Goal: Task Accomplishment & Management: Use online tool/utility

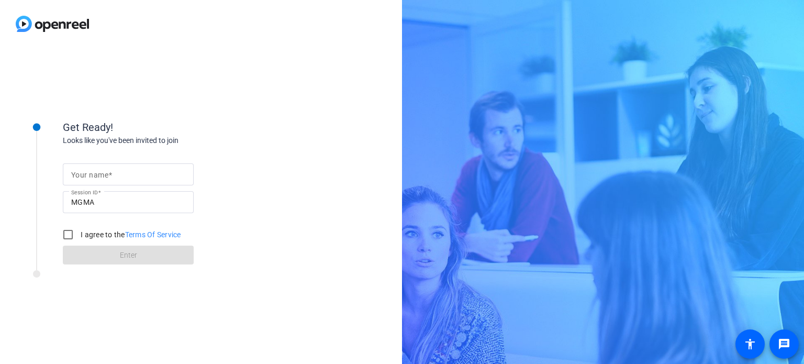
click at [90, 171] on mat-label "Your name" at bounding box center [89, 175] width 37 height 8
click at [90, 171] on input "Your name" at bounding box center [128, 174] width 114 height 13
type input "[PERSON_NAME]"
click at [74, 235] on input "I agree to the Terms Of Service" at bounding box center [68, 234] width 21 height 21
checkbox input "true"
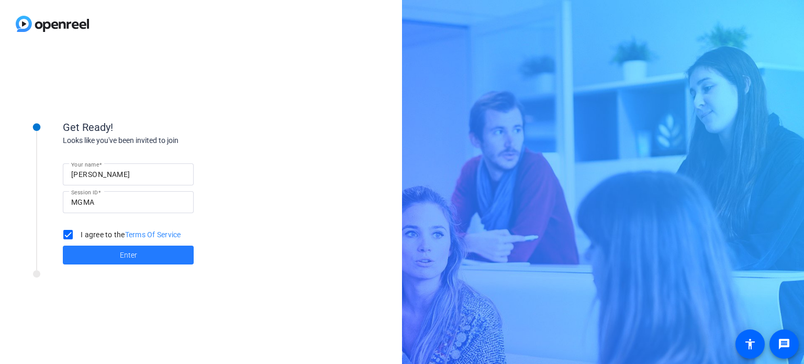
click at [118, 250] on span at bounding box center [128, 254] width 131 height 25
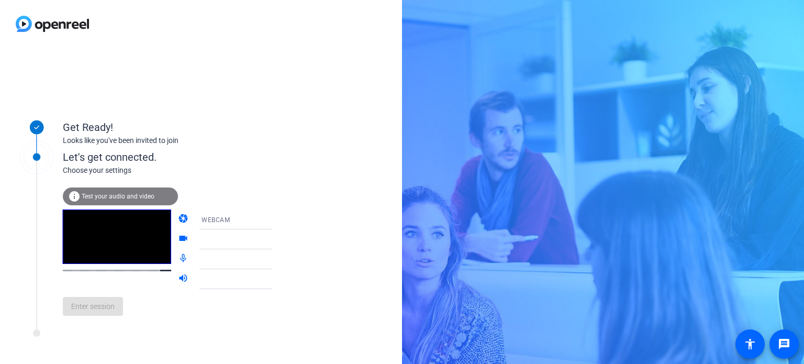
click at [175, 317] on div "Enter session" at bounding box center [178, 306] width 231 height 35
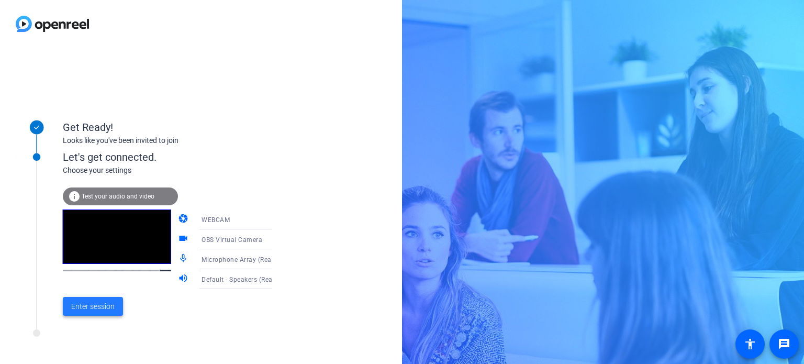
click at [99, 309] on span "Enter session" at bounding box center [92, 306] width 43 height 11
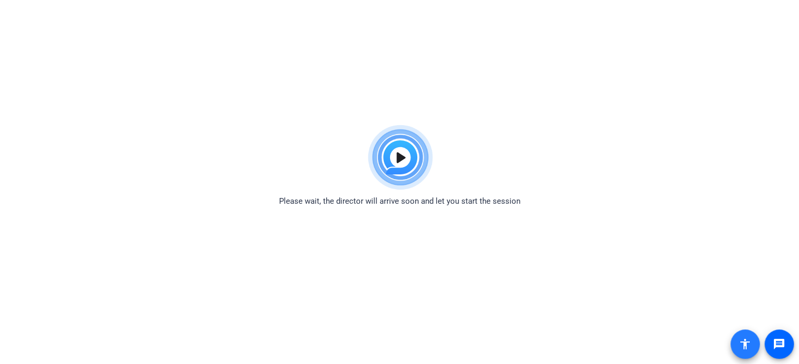
click at [746, 350] on mat-icon "accessibility" at bounding box center [744, 344] width 13 height 13
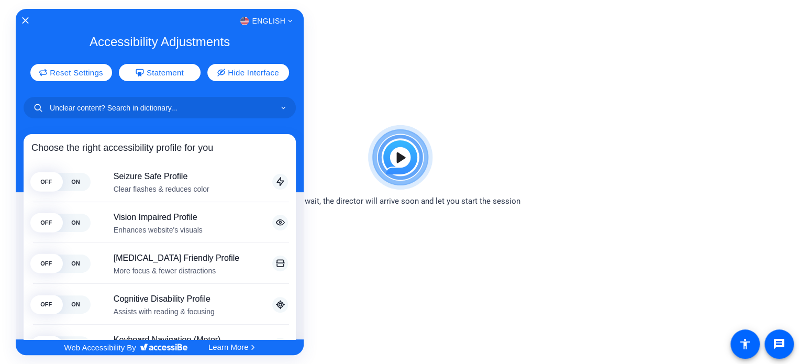
click at [374, 77] on div at bounding box center [399, 182] width 799 height 364
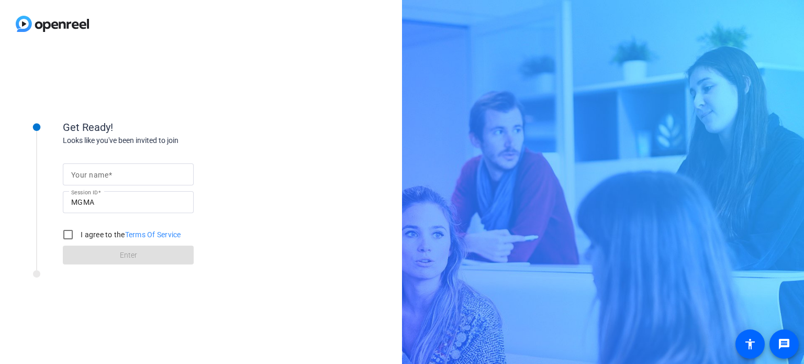
click at [112, 175] on input "Your name" at bounding box center [128, 174] width 114 height 13
type input "[PERSON_NAME]"
click at [70, 228] on input "I agree to the Terms Of Service" at bounding box center [68, 234] width 21 height 21
checkbox input "true"
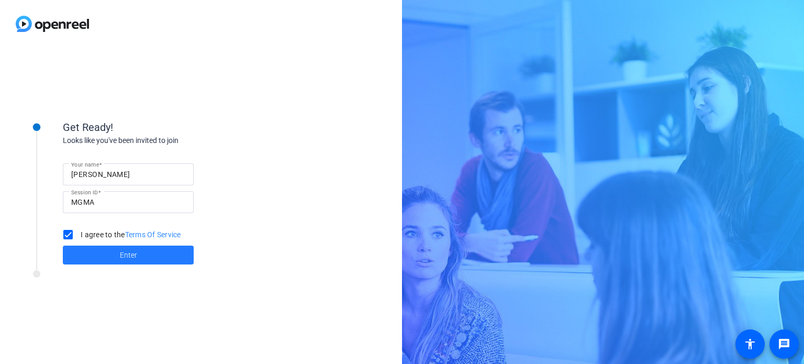
click at [117, 251] on span at bounding box center [128, 254] width 131 height 25
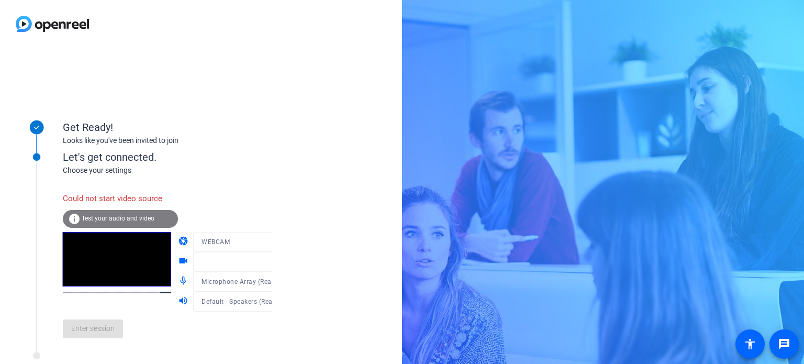
click at [126, 215] on span "Test your audio and video" at bounding box center [118, 218] width 73 height 7
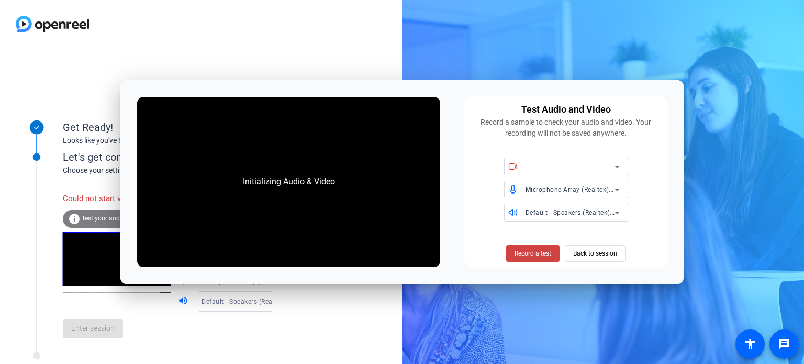
click at [553, 317] on div "Get Ready! Looks like you've been invited to join Let's get connected. Choose y…" at bounding box center [402, 182] width 804 height 364
click at [590, 255] on span "Back to session" at bounding box center [595, 253] width 44 height 20
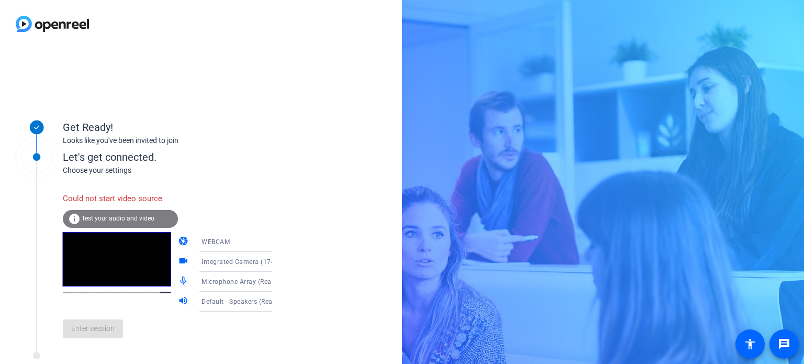
click at [276, 240] on icon at bounding box center [282, 241] width 13 height 13
click at [204, 278] on span "DESKTOP" at bounding box center [201, 283] width 29 height 13
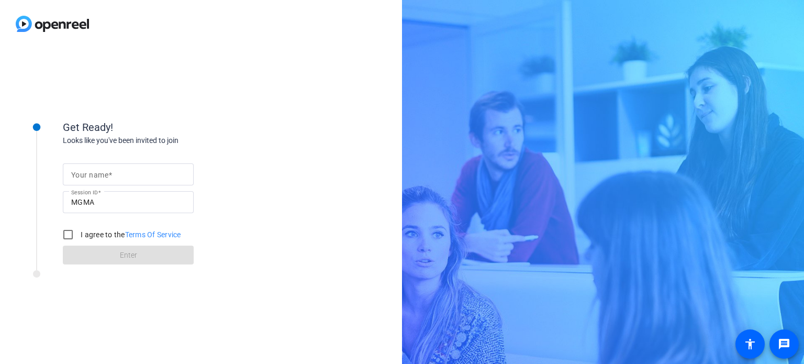
click at [109, 172] on span at bounding box center [110, 175] width 4 height 8
click at [109, 172] on input "Your name" at bounding box center [128, 174] width 114 height 13
type input "[PERSON_NAME]"
click at [71, 230] on input "I agree to the Terms Of Service" at bounding box center [68, 234] width 21 height 21
checkbox input "true"
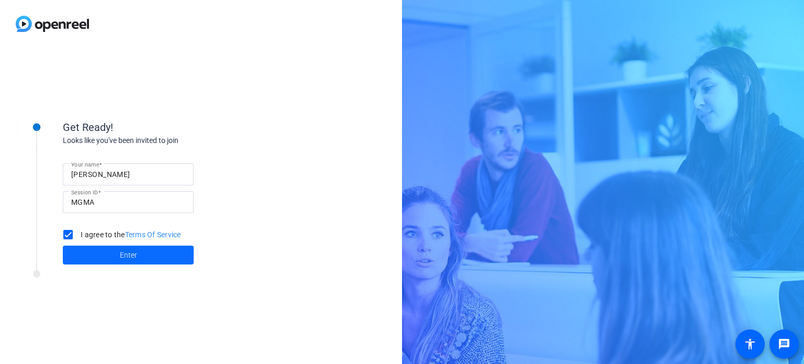
click at [115, 251] on span at bounding box center [128, 254] width 131 height 25
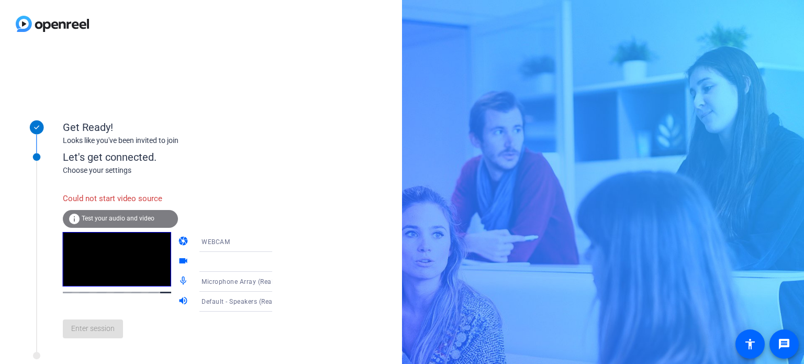
click at [126, 220] on span "Test your audio and video" at bounding box center [118, 218] width 73 height 7
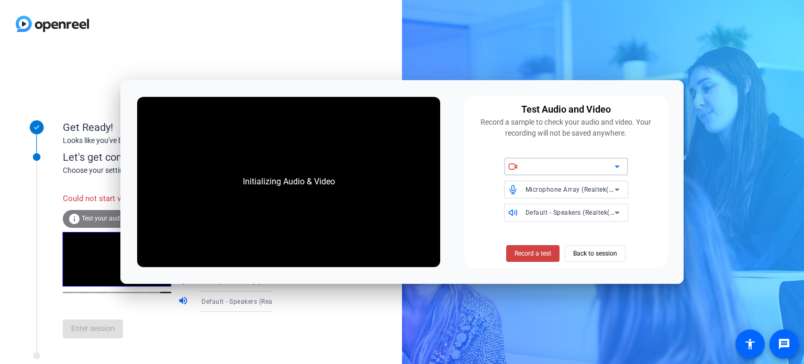
click at [614, 164] on icon at bounding box center [617, 166] width 13 height 13
click at [619, 166] on icon at bounding box center [617, 166] width 13 height 13
click at [516, 165] on icon at bounding box center [516, 165] width 2 height 3
click at [512, 162] on icon at bounding box center [512, 166] width 9 height 9
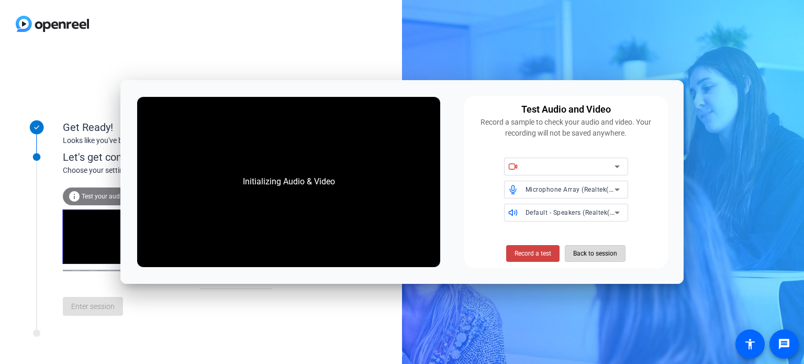
click at [599, 254] on span "Back to session" at bounding box center [595, 253] width 44 height 20
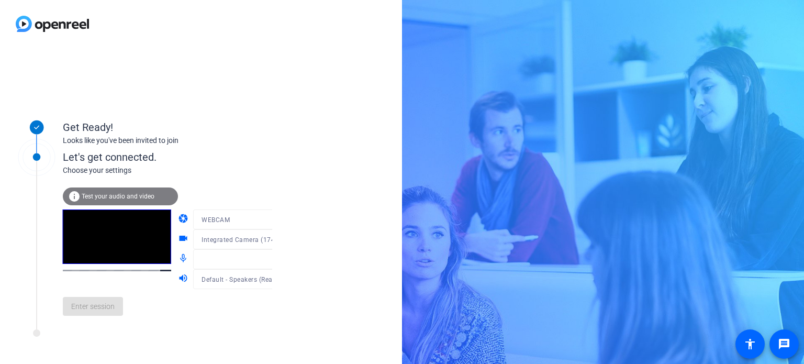
click at [92, 250] on video at bounding box center [117, 236] width 108 height 54
click at [261, 219] on mat-form-field "WEBCAM" at bounding box center [243, 219] width 100 height 20
click at [262, 239] on div at bounding box center [243, 235] width 100 height 12
click at [78, 195] on mat-icon "info" at bounding box center [74, 196] width 13 height 13
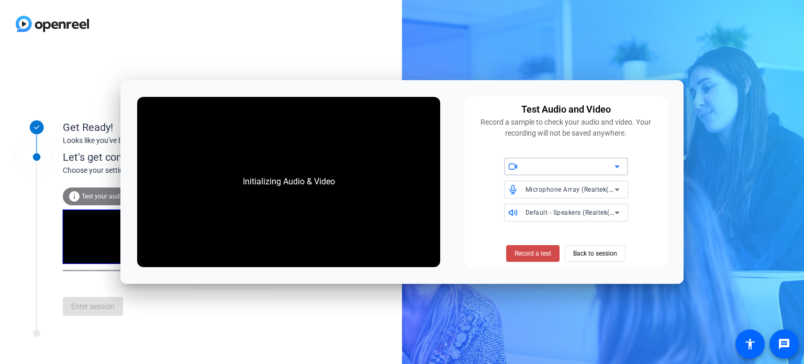
click at [520, 253] on span "Record a test" at bounding box center [532, 253] width 37 height 9
click at [520, 253] on span "Stop Testing (6s)" at bounding box center [533, 253] width 48 height 9
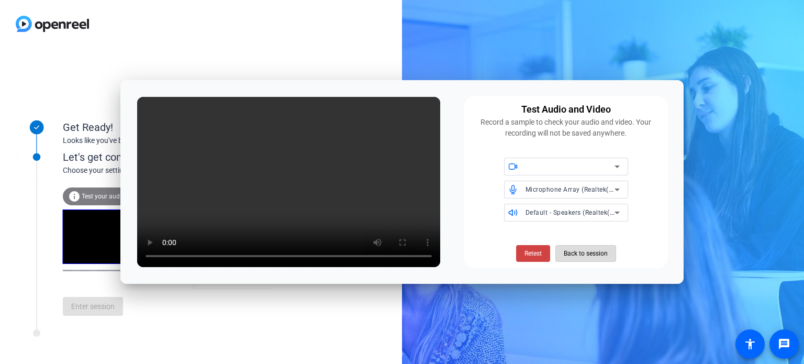
click at [580, 259] on span "Back to session" at bounding box center [586, 253] width 44 height 20
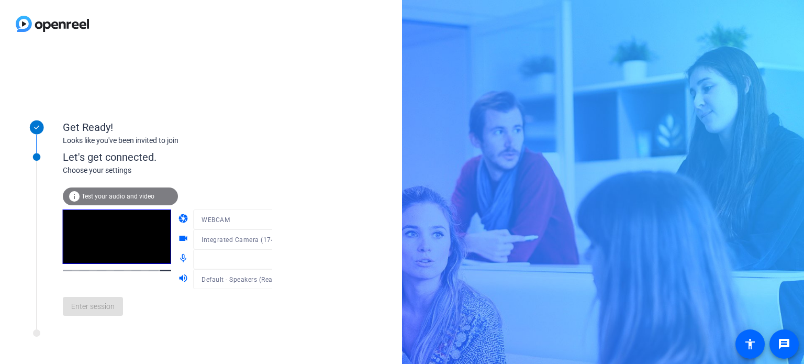
click at [255, 219] on mat-form-field "WEBCAM" at bounding box center [243, 219] width 100 height 20
click at [260, 240] on div at bounding box center [243, 235] width 100 height 12
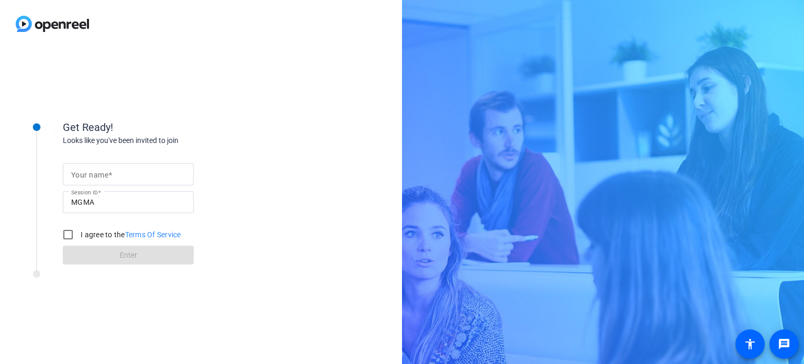
click at [88, 171] on mat-label "Your name" at bounding box center [89, 175] width 37 height 8
click at [88, 171] on input "Your name" at bounding box center [128, 174] width 114 height 13
type input "[PERSON_NAME]"
click at [68, 233] on input "I agree to the Terms Of Service" at bounding box center [68, 234] width 21 height 21
checkbox input "true"
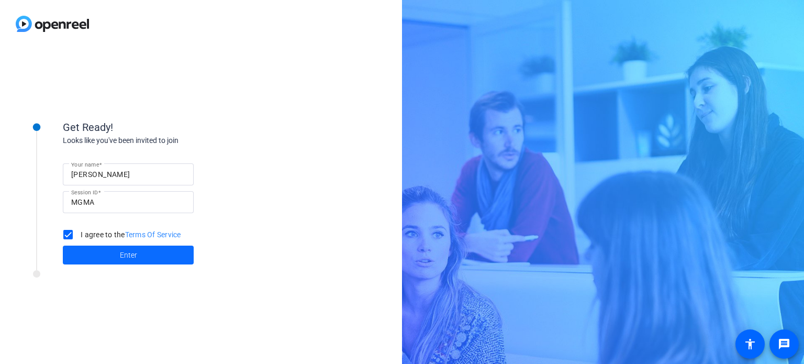
click at [134, 256] on span "Enter" at bounding box center [128, 255] width 17 height 11
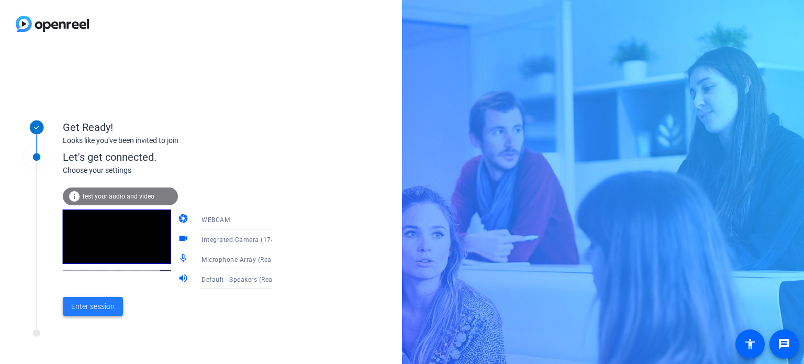
click at [96, 310] on span "Enter session" at bounding box center [92, 306] width 43 height 11
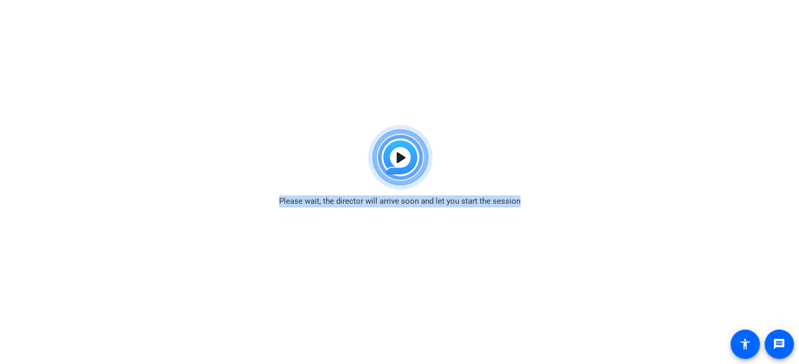
drag, startPoint x: 527, startPoint y: 203, endPoint x: 276, endPoint y: 190, distance: 251.5
click at [276, 190] on div "Please wait, the director will arrive soon and let you start the session" at bounding box center [399, 163] width 799 height 87
copy span "Please wait, the director will arrive soon and let you start the session"
click at [211, 223] on body "Accessibility Screen-Reader Guide, Feedback, and Issue Reporting | New window P…" at bounding box center [399, 302] width 799 height 364
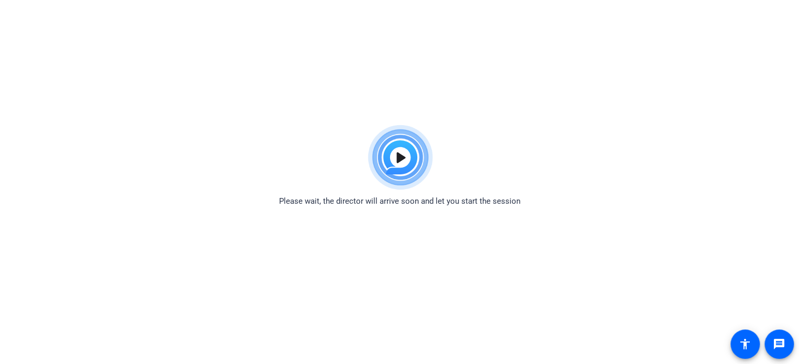
click at [400, 156] on img at bounding box center [399, 157] width 77 height 75
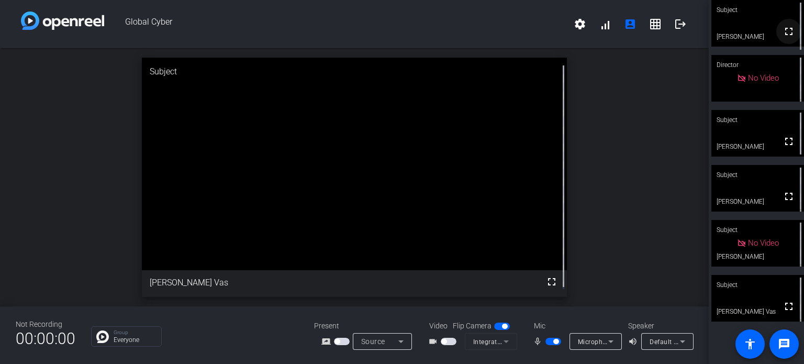
click at [783, 38] on mat-icon "fullscreen" at bounding box center [788, 31] width 13 height 13
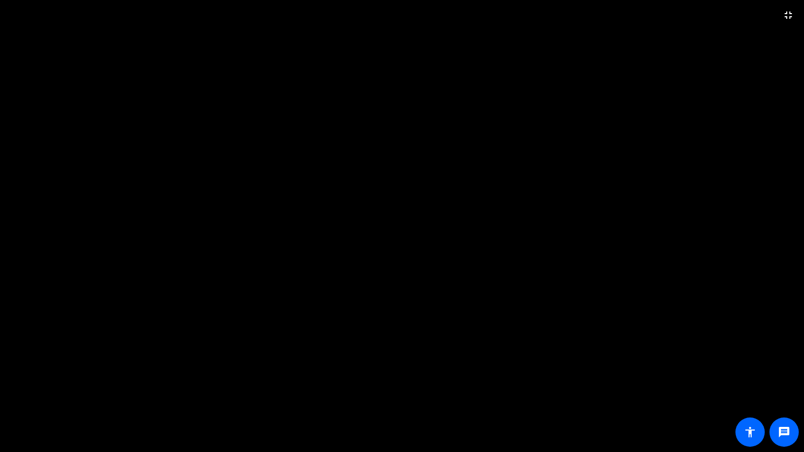
click at [783, 103] on video at bounding box center [402, 226] width 804 height 452
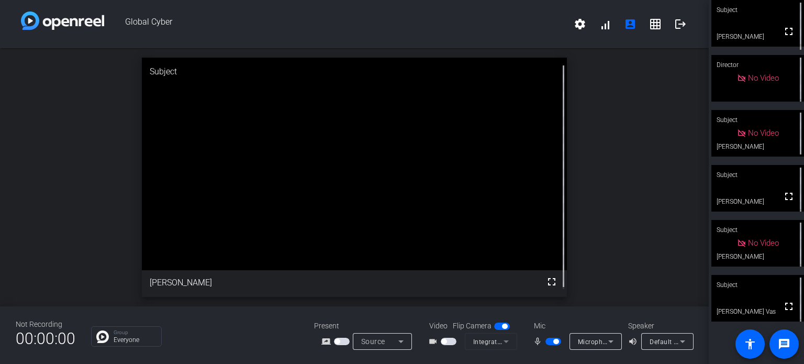
click at [345, 338] on span "button" at bounding box center [342, 341] width 16 height 7
click at [456, 338] on span "button" at bounding box center [449, 341] width 16 height 7
click at [512, 335] on icon at bounding box center [506, 341] width 13 height 13
click at [509, 340] on icon at bounding box center [505, 341] width 5 height 3
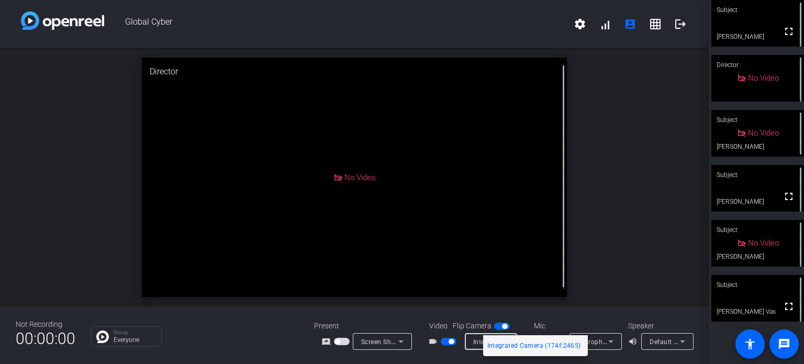
click at [523, 346] on span "Integrated Camera (174f:2465)" at bounding box center [534, 345] width 94 height 13
click at [456, 338] on span "button" at bounding box center [449, 341] width 16 height 7
click at [454, 339] on span "button" at bounding box center [450, 341] width 5 height 5
click at [517, 333] on div "Integrated Camera (174f:2465)" at bounding box center [491, 341] width 52 height 17
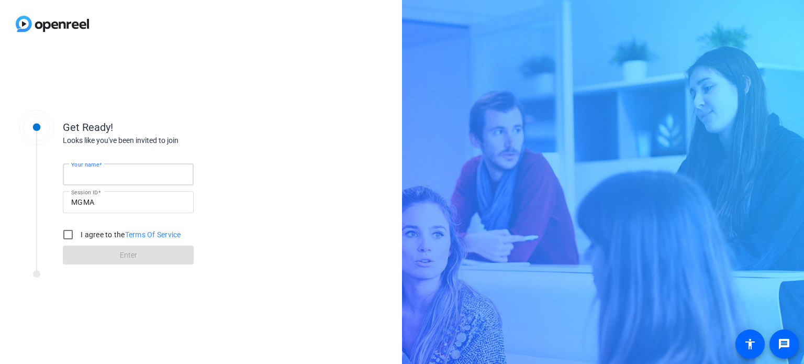
click at [125, 173] on input "Your name" at bounding box center [128, 174] width 114 height 13
type input "[PERSON_NAME]"
click at [67, 234] on input "I agree to the Terms Of Service" at bounding box center [68, 234] width 21 height 21
checkbox input "true"
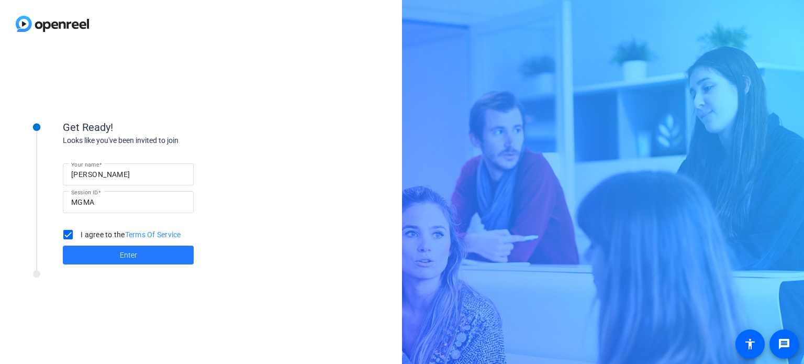
click at [108, 255] on span at bounding box center [128, 254] width 131 height 25
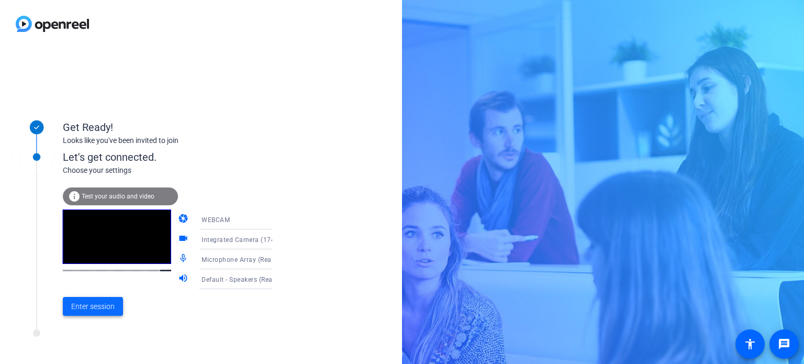
click at [91, 307] on span "Enter session" at bounding box center [92, 306] width 43 height 11
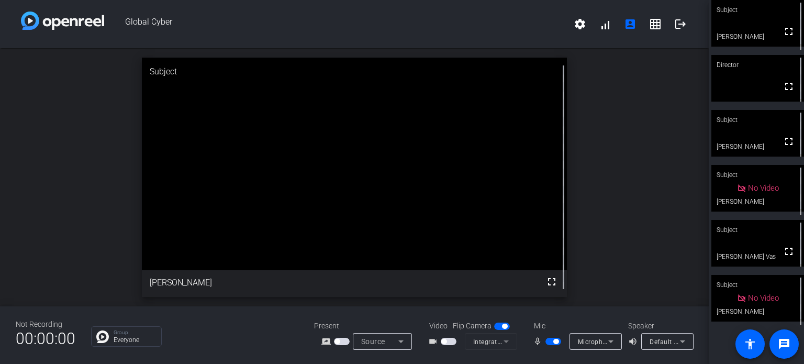
click at [454, 339] on span "button" at bounding box center [449, 341] width 16 height 7
click at [452, 343] on span "button" at bounding box center [449, 341] width 16 height 7
click at [448, 341] on span "button" at bounding box center [449, 341] width 16 height 7
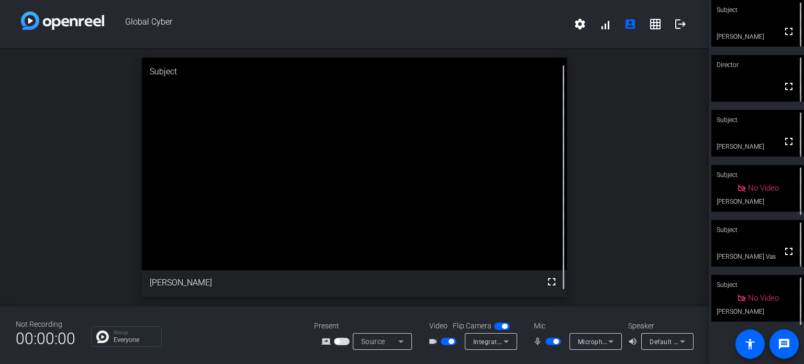
click at [510, 339] on icon at bounding box center [506, 341] width 13 height 13
click at [232, 340] on div at bounding box center [402, 182] width 804 height 364
click at [507, 340] on icon at bounding box center [506, 341] width 13 height 13
click at [444, 339] on div at bounding box center [402, 182] width 804 height 364
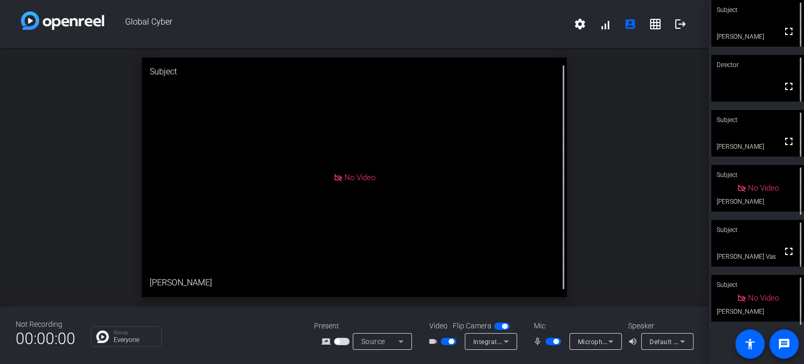
click at [444, 341] on span "button" at bounding box center [449, 341] width 16 height 7
click at [451, 340] on span "button" at bounding box center [449, 341] width 16 height 7
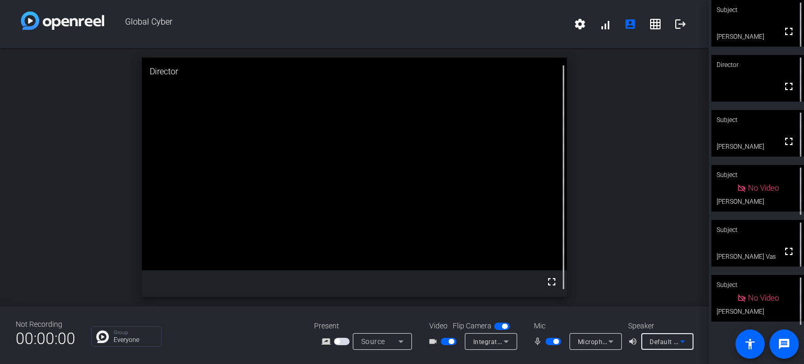
click at [684, 337] on icon at bounding box center [682, 341] width 13 height 13
